Goal: Complete application form

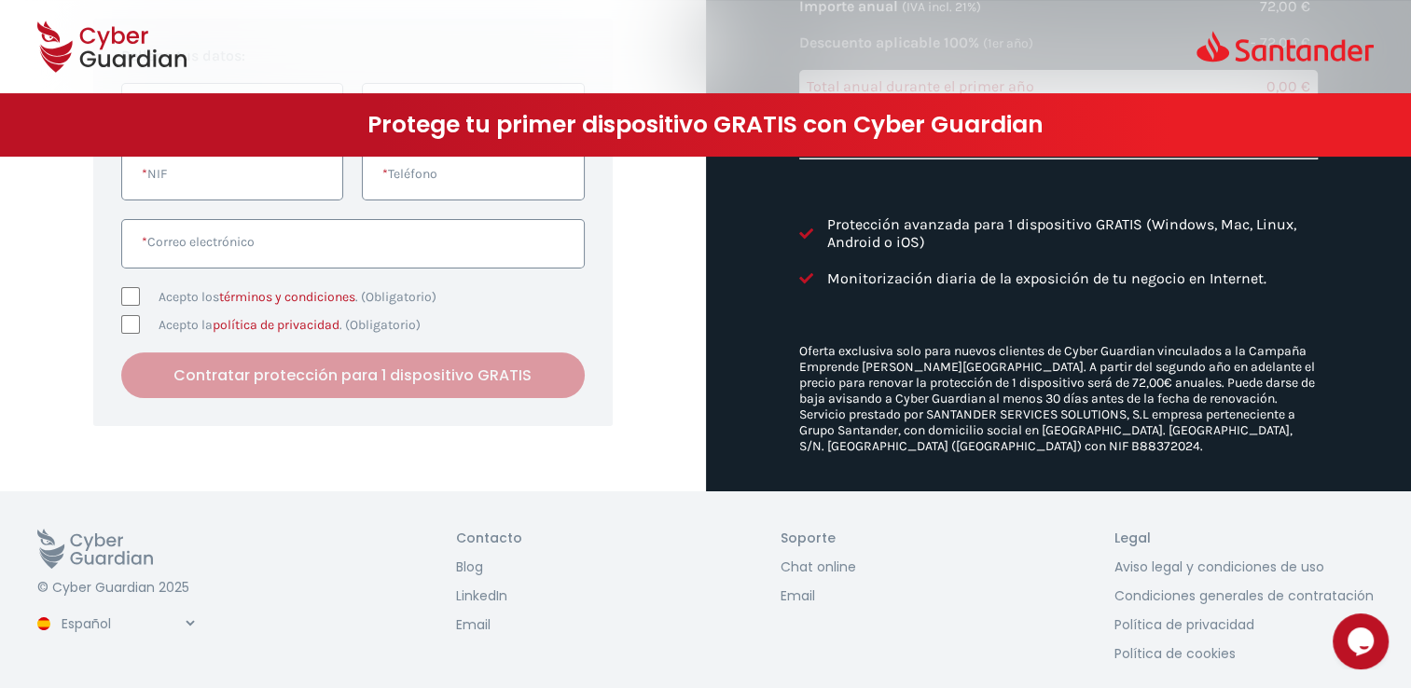
scroll to position [187, 0]
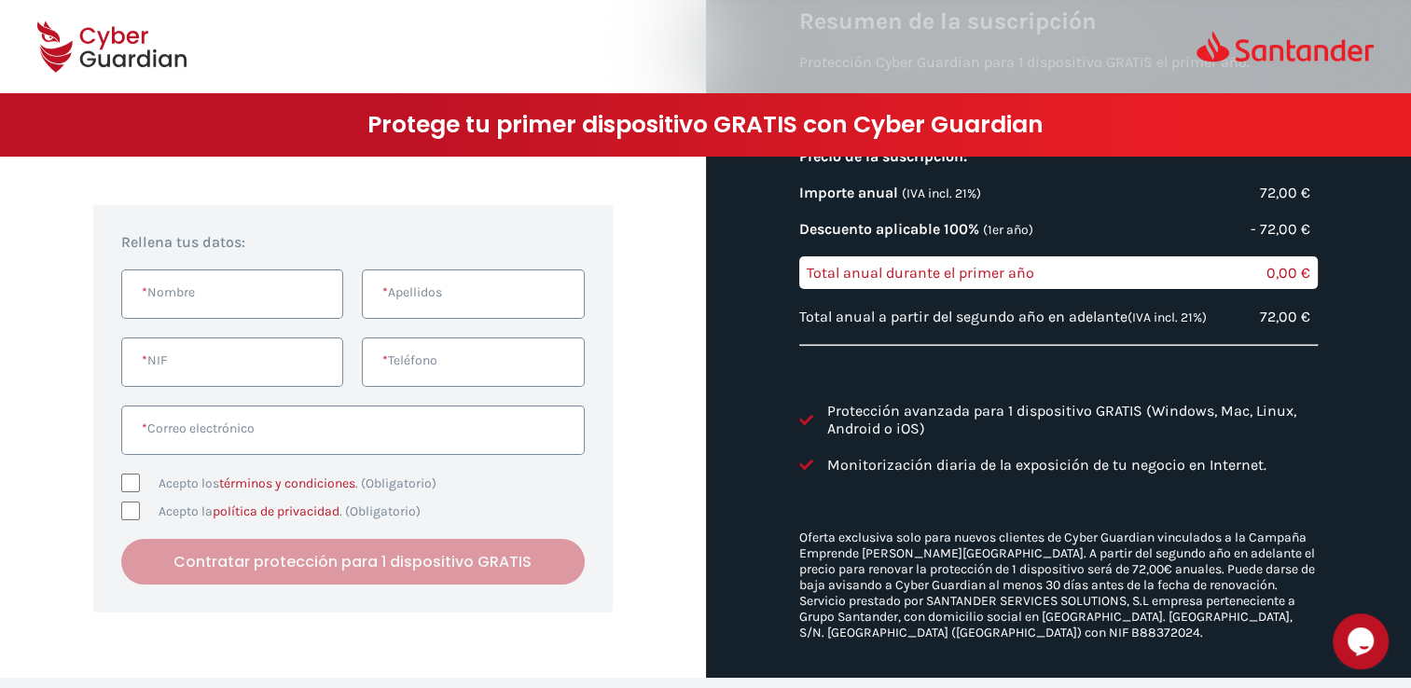
click at [294, 282] on input "* Nombre" at bounding box center [232, 294] width 222 height 49
type input "[DEMOGRAPHIC_DATA][PERSON_NAME]"
type input "[PERSON_NAME]"
paste input "76263365B"
type input "76263365B"
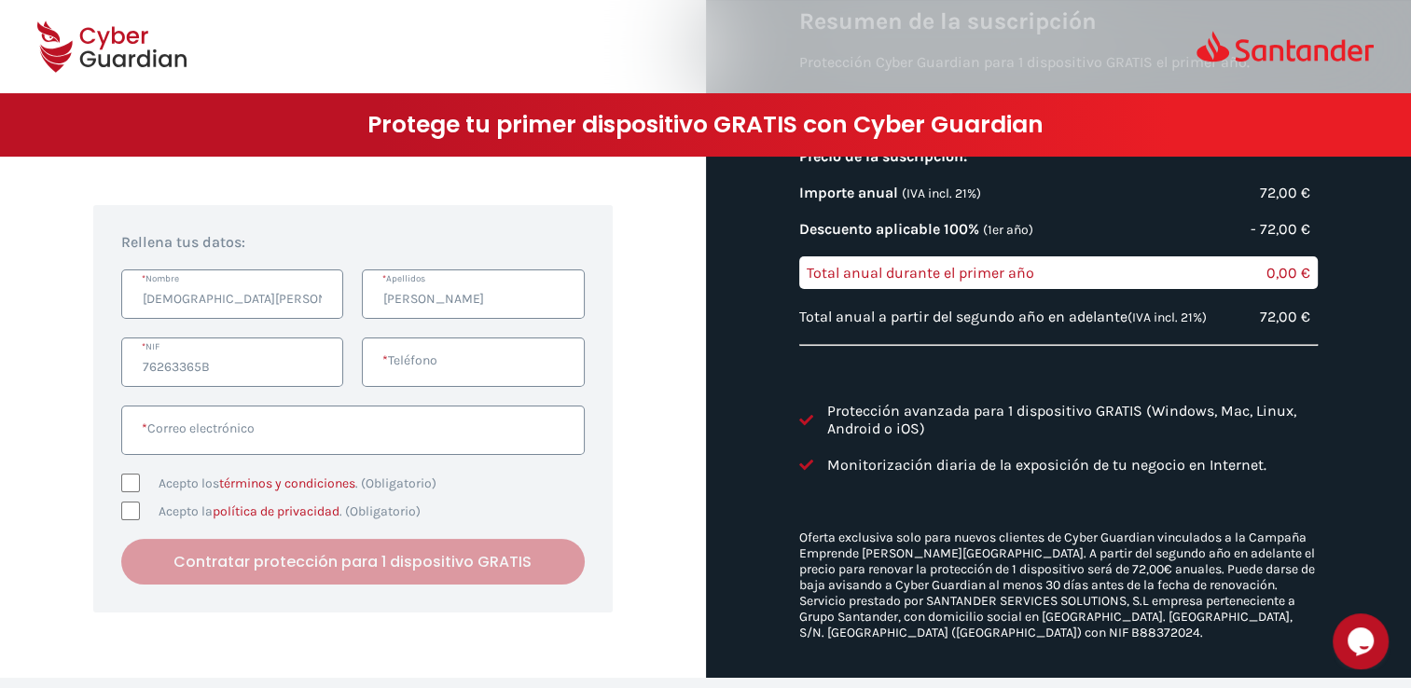
click at [440, 345] on input "* Teléfono" at bounding box center [473, 362] width 222 height 49
paste input "[PHONE_NUMBER]"
type input "[PHONE_NUMBER]"
click at [424, 413] on input "* Correo electrónico" at bounding box center [353, 430] width 464 height 49
paste input "[EMAIL_ADDRESS][DOMAIN_NAME]"
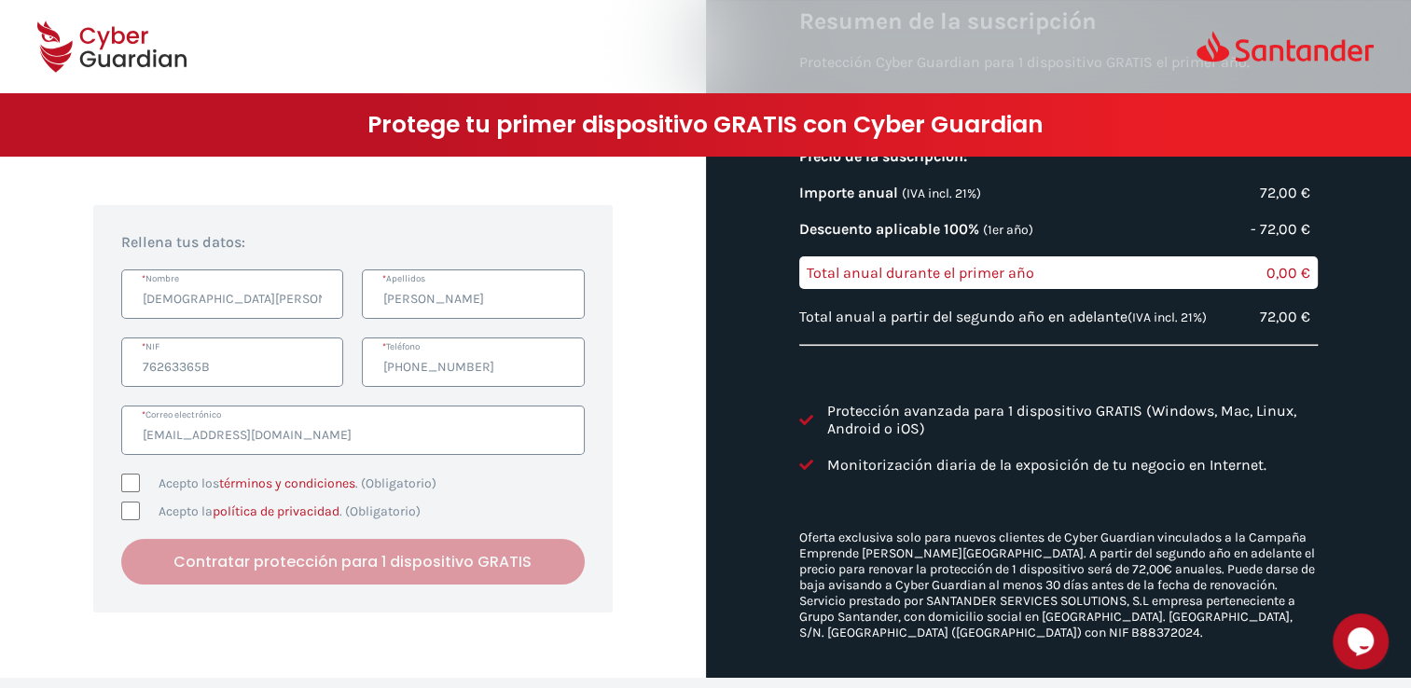
type input "[EMAIL_ADDRESS][DOMAIN_NAME]"
click at [131, 474] on input "Acepto los términos y condiciones . (Obligatorio)" at bounding box center [130, 483] width 19 height 19
checkbox input "true"
click at [136, 502] on input "Acepto la política de privacidad . (Obligatorio)" at bounding box center [130, 511] width 19 height 19
checkbox input "true"
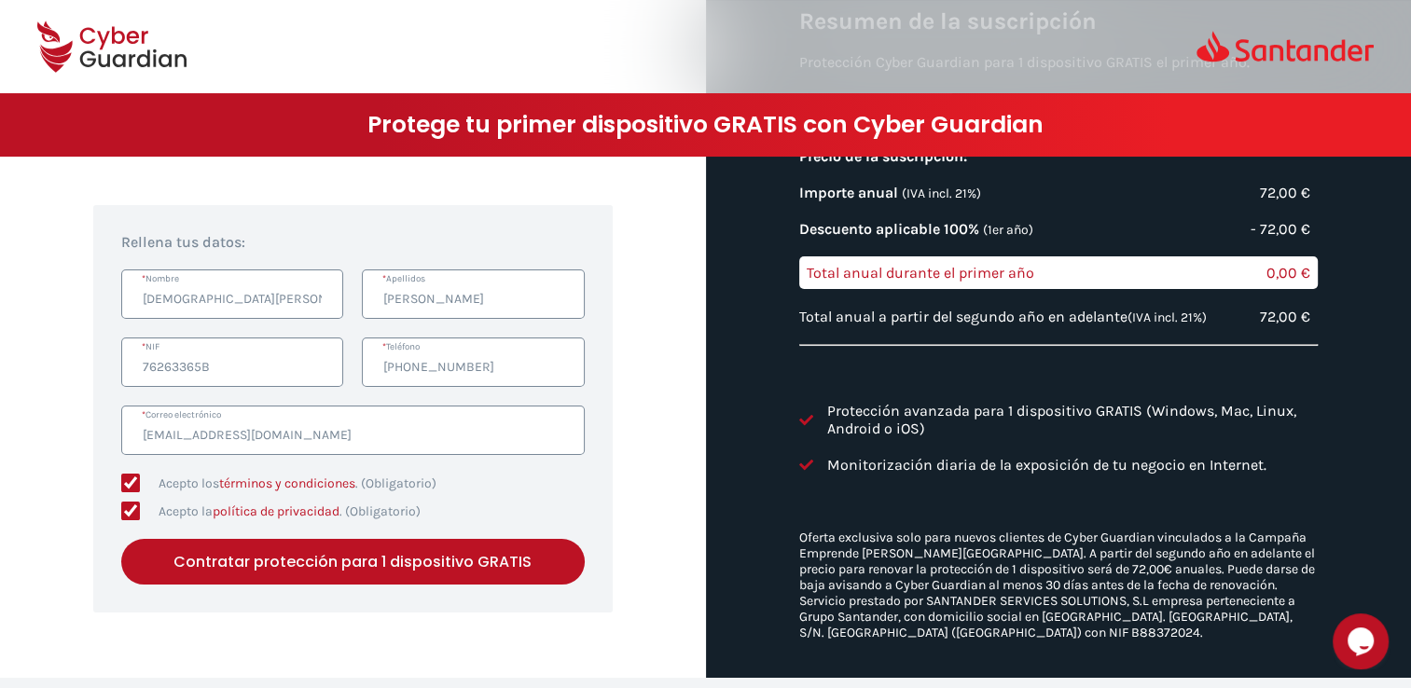
click at [229, 540] on button "Contratar protección para 1 dispositivo GRATIS" at bounding box center [353, 562] width 464 height 46
click at [407, 345] on input "[PHONE_NUMBER]" at bounding box center [473, 362] width 222 height 49
click at [510, 477] on div "Acepto los términos y condiciones . (Obligatorio) Acepto la política de privaci…" at bounding box center [353, 497] width 464 height 47
click at [437, 542] on button "Contratar protección para 1 dispositivo GRATIS" at bounding box center [353, 562] width 464 height 46
click at [408, 341] on input "677-878436" at bounding box center [473, 362] width 222 height 49
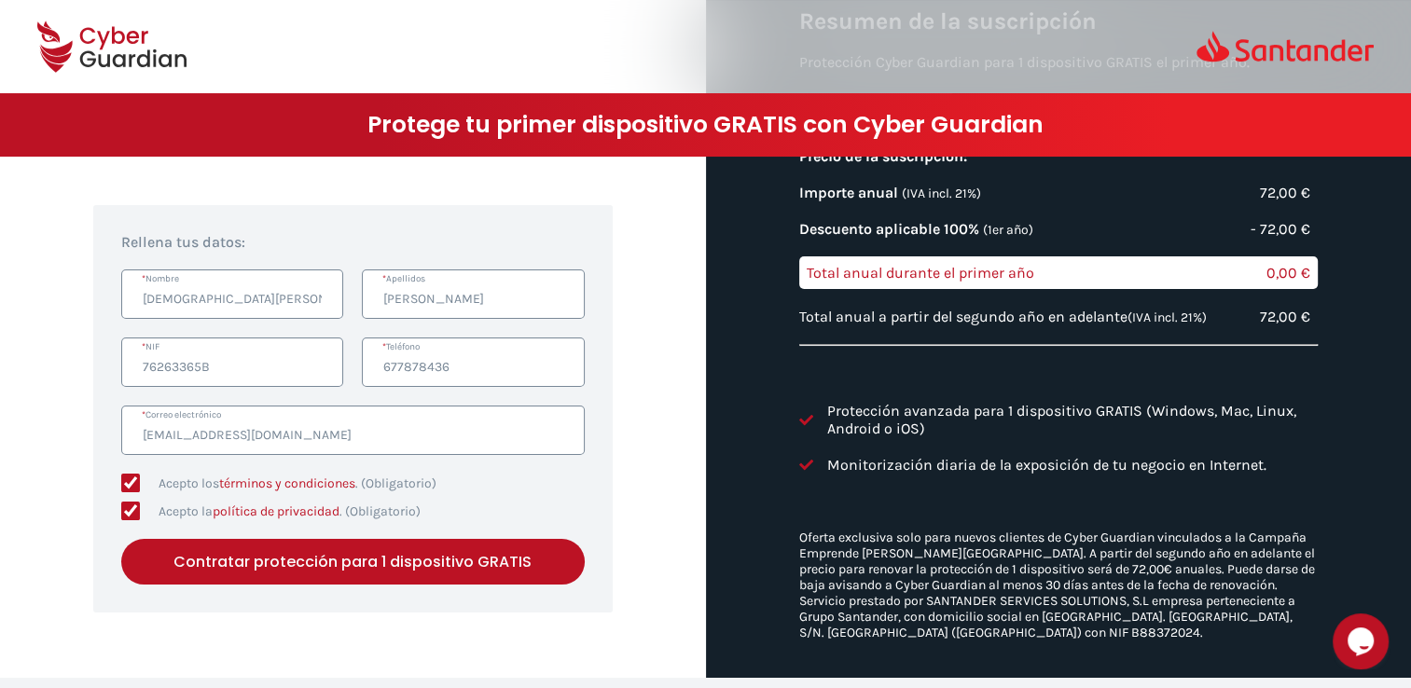
type input "677878436"
click at [405, 539] on button "Contratar protección para 1 dispositivo GRATIS" at bounding box center [353, 562] width 464 height 46
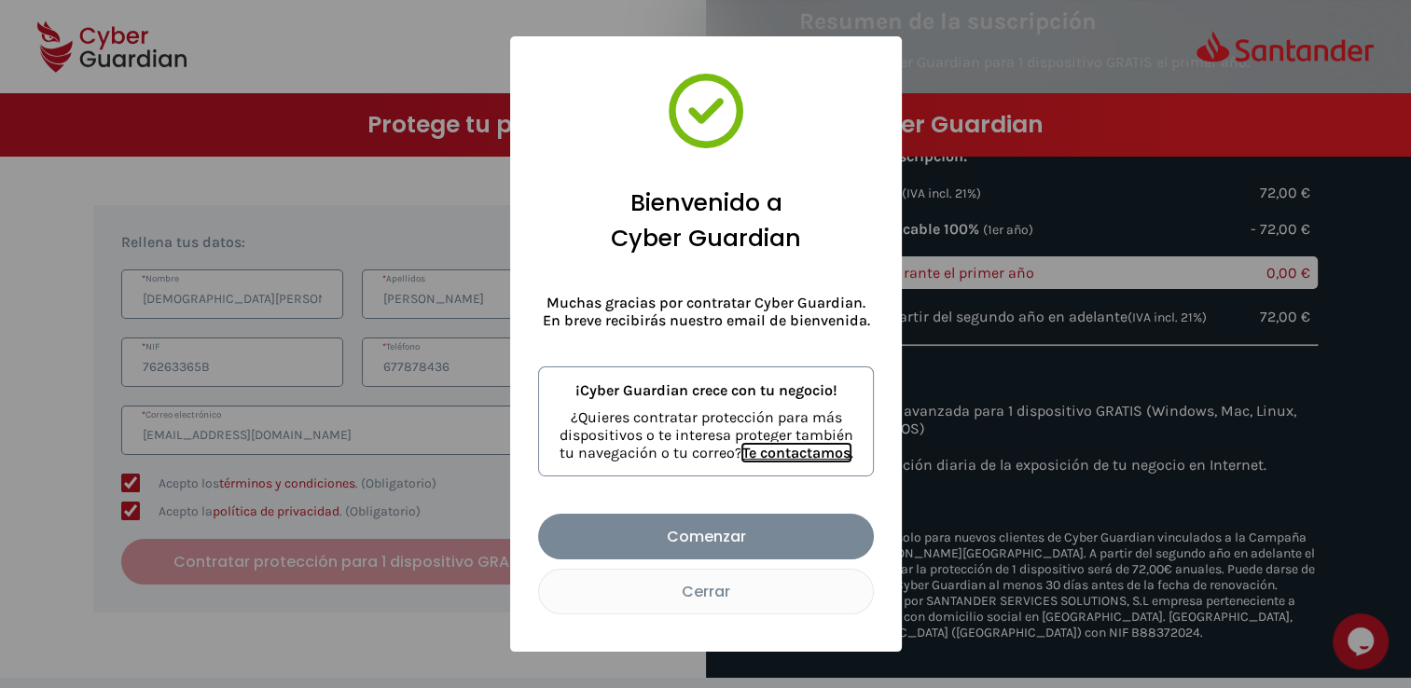
click at [776, 528] on link "Comenzar" at bounding box center [706, 537] width 336 height 46
